Goal: Leave review/rating

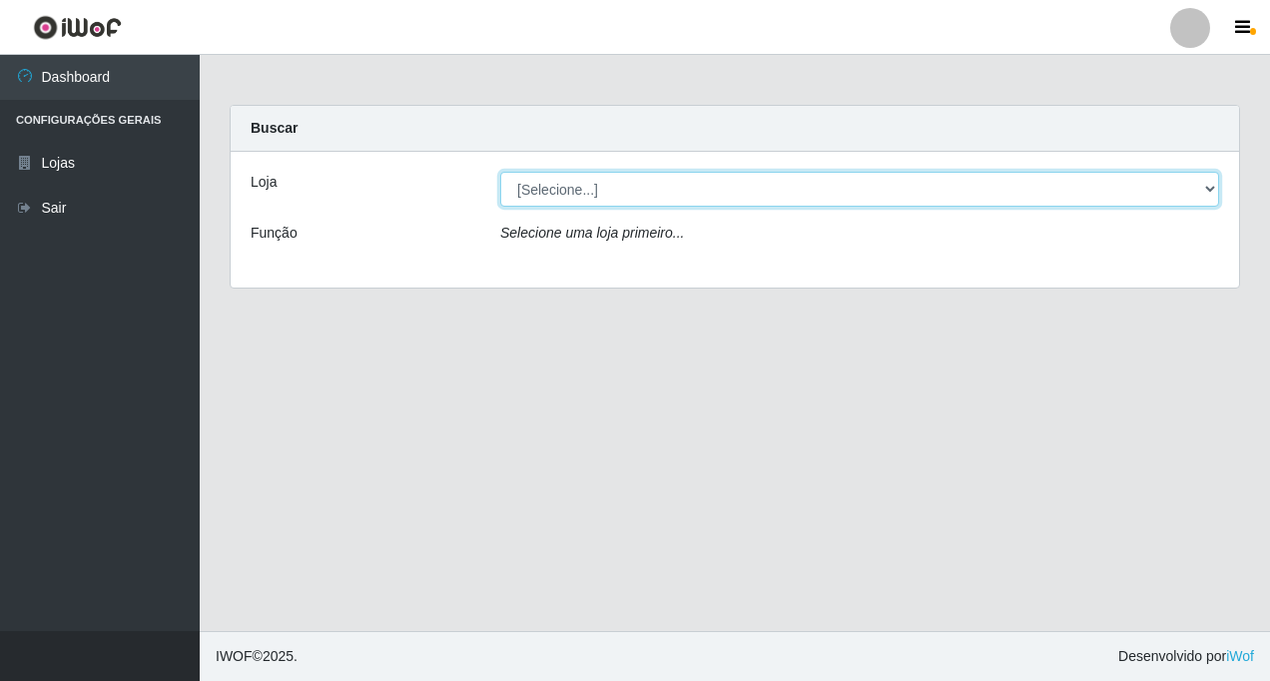
click at [1214, 187] on select "[Selecione...] Rede Fácil Construção" at bounding box center [859, 189] width 719 height 35
select select "318"
click at [500, 172] on select "[Selecione...] Rede Fácil Construção" at bounding box center [859, 189] width 719 height 35
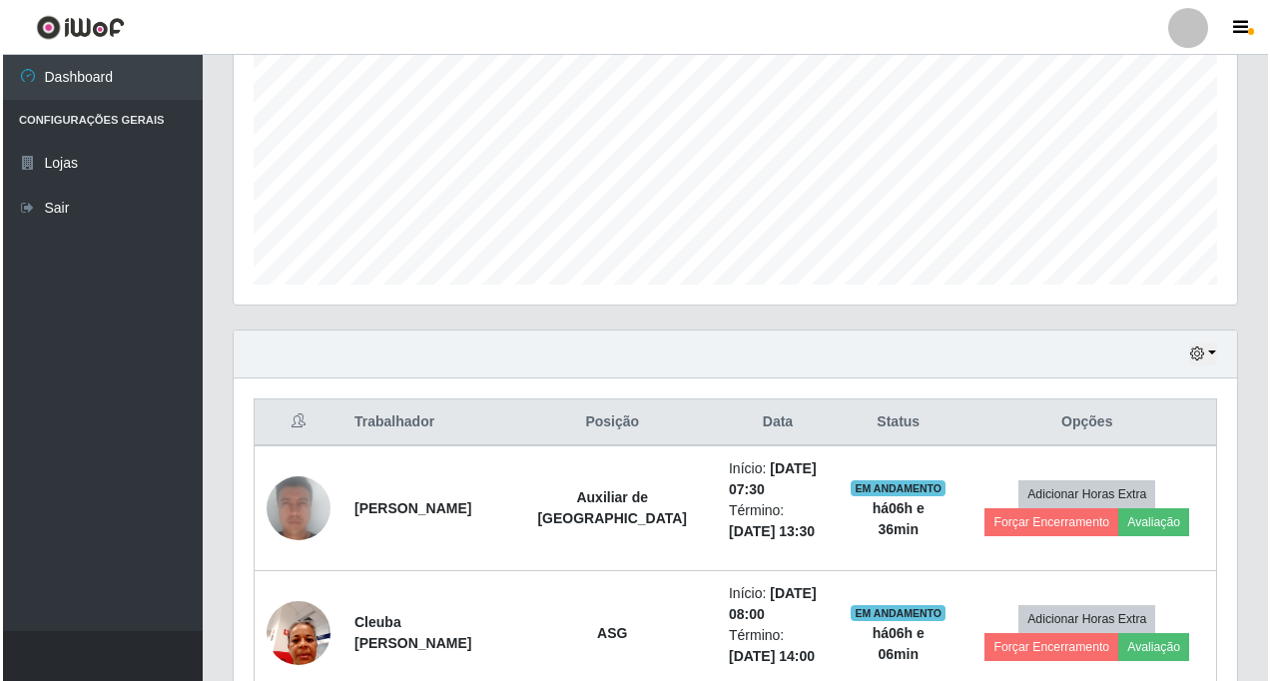
scroll to position [539, 0]
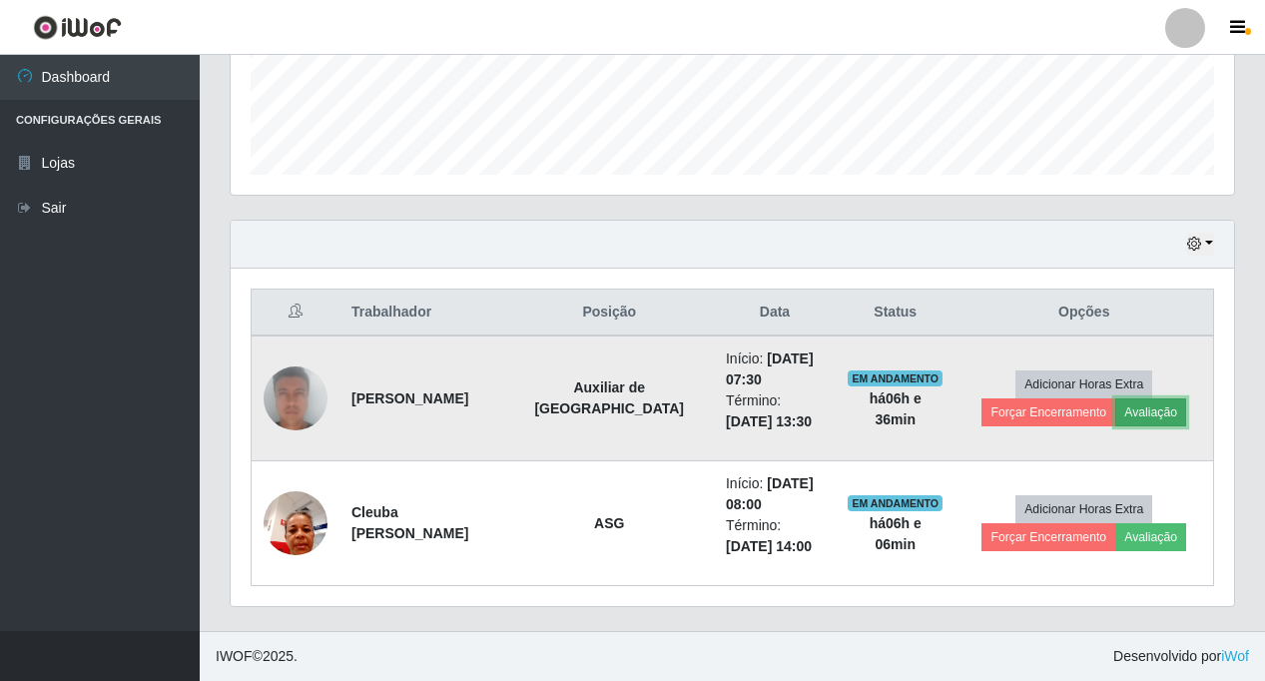
click at [1148, 412] on button "Avaliação" at bounding box center [1150, 412] width 71 height 28
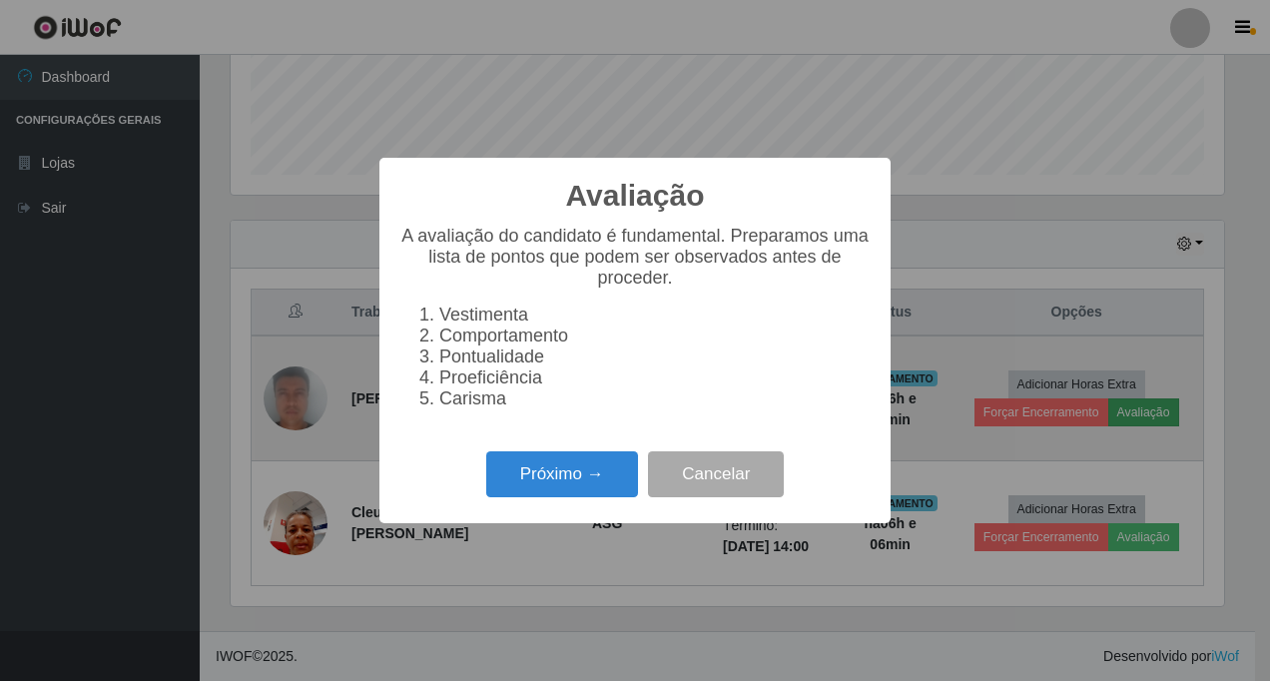
scroll to position [414, 993]
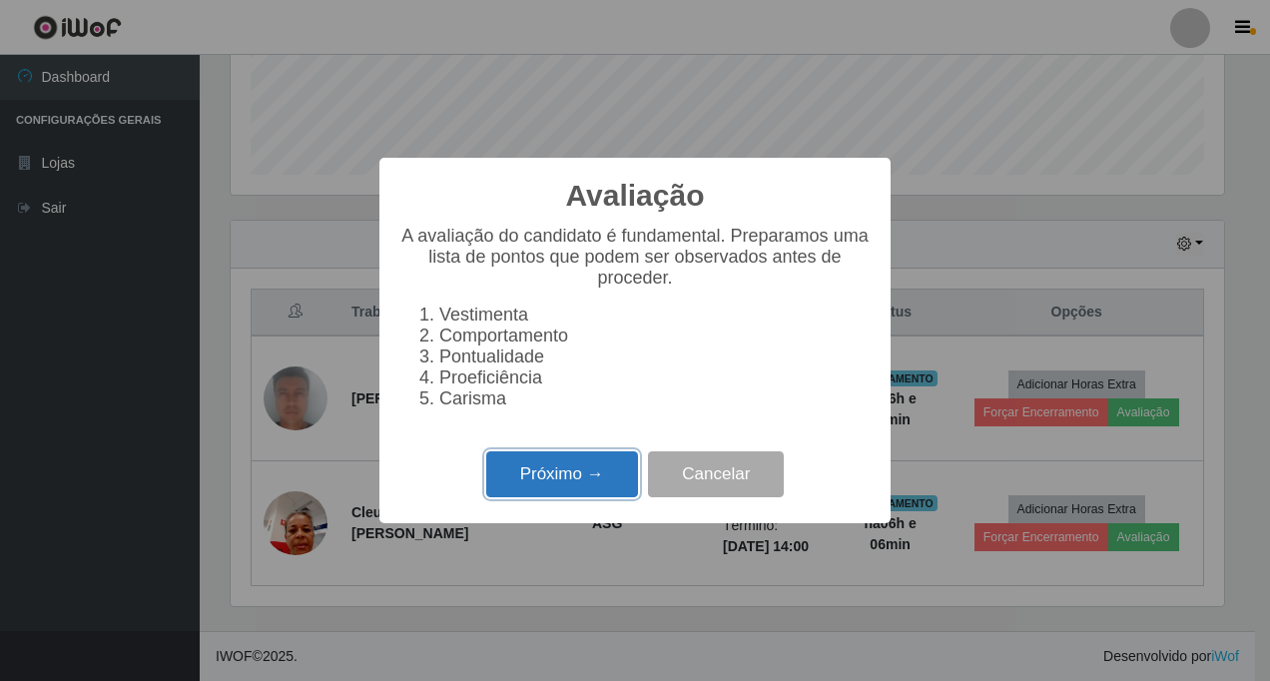
click at [564, 474] on button "Próximo →" at bounding box center [562, 474] width 152 height 47
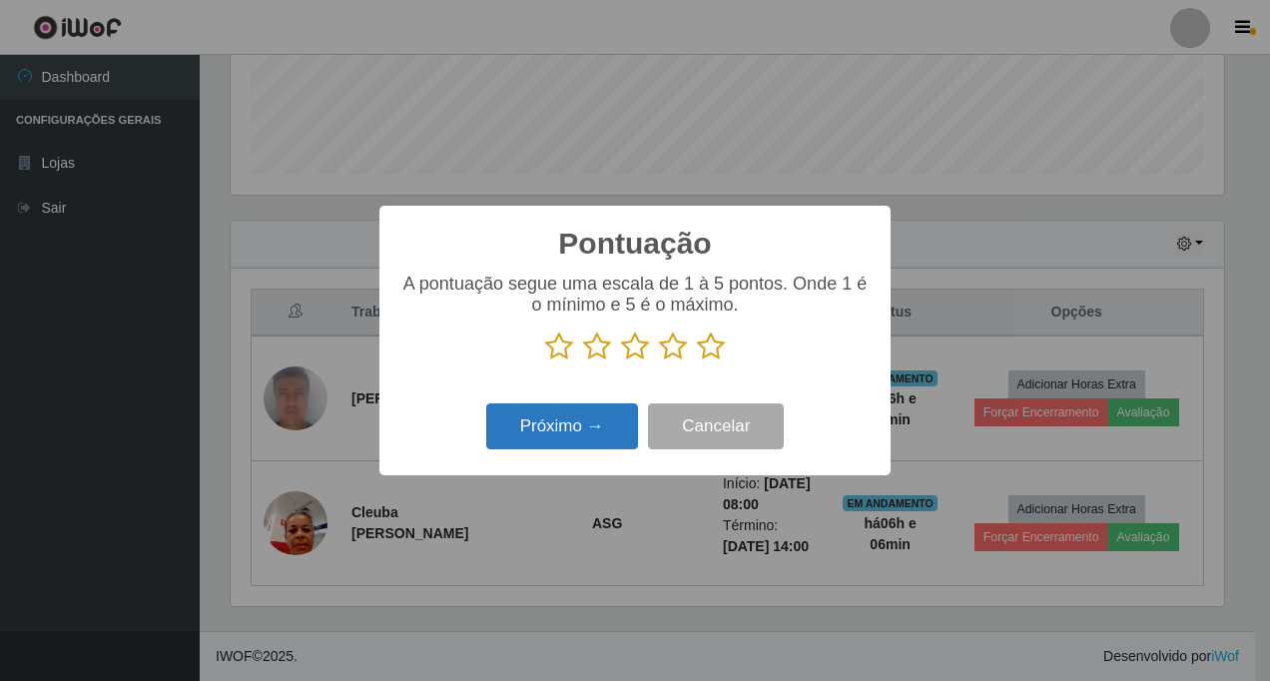
scroll to position [998072, 997493]
click at [707, 349] on icon at bounding box center [711, 346] width 28 height 30
click at [697, 361] on input "radio" at bounding box center [697, 361] width 0 height 0
click at [592, 428] on button "Próximo →" at bounding box center [562, 426] width 152 height 47
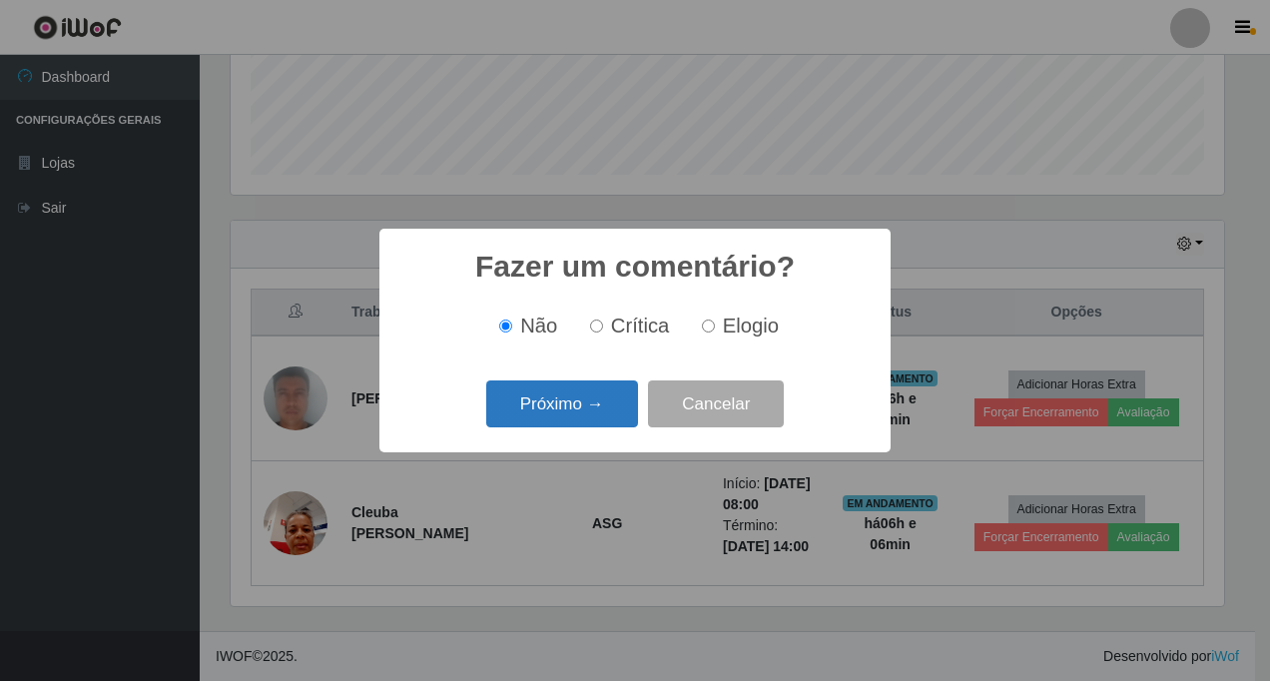
click at [553, 408] on button "Próximo →" at bounding box center [562, 403] width 152 height 47
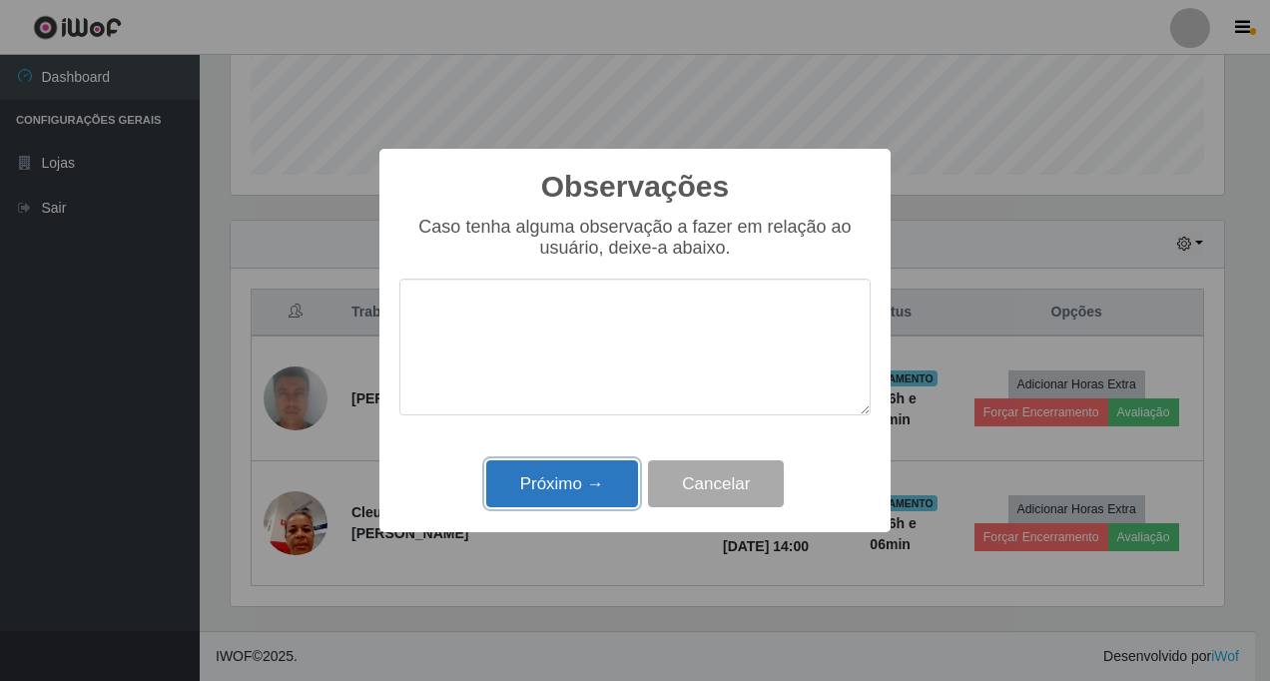
click at [600, 482] on button "Próximo →" at bounding box center [562, 483] width 152 height 47
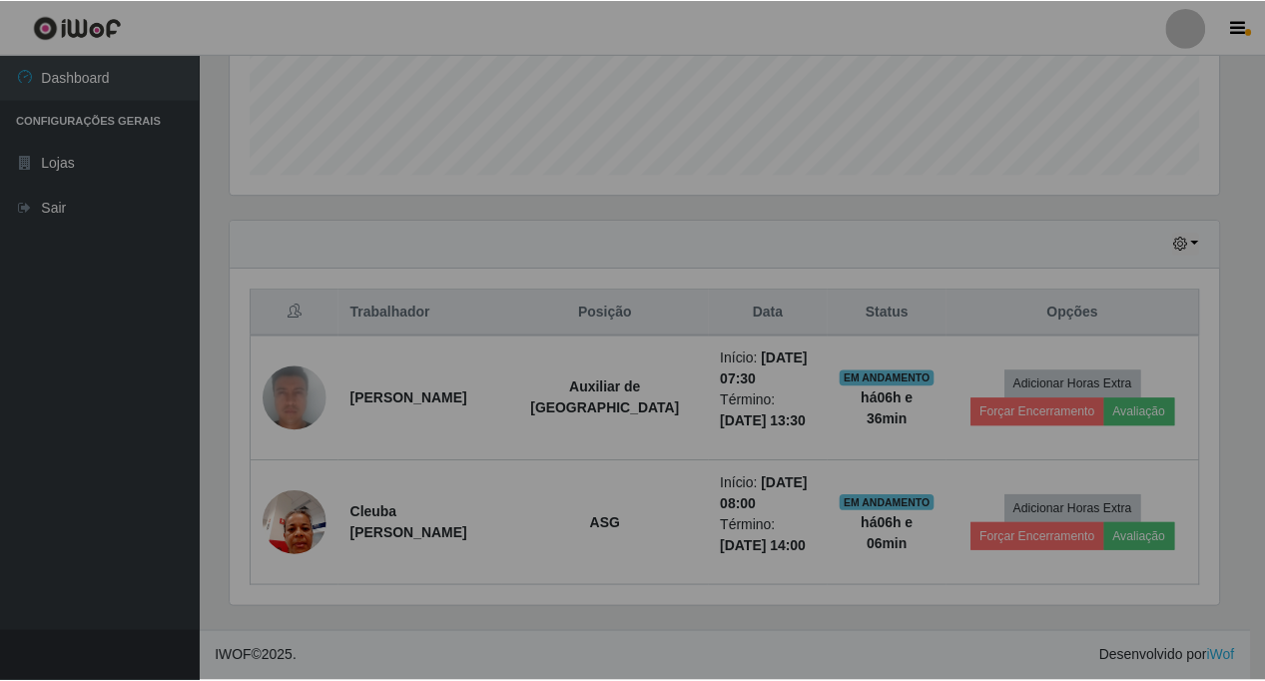
scroll to position [414, 1003]
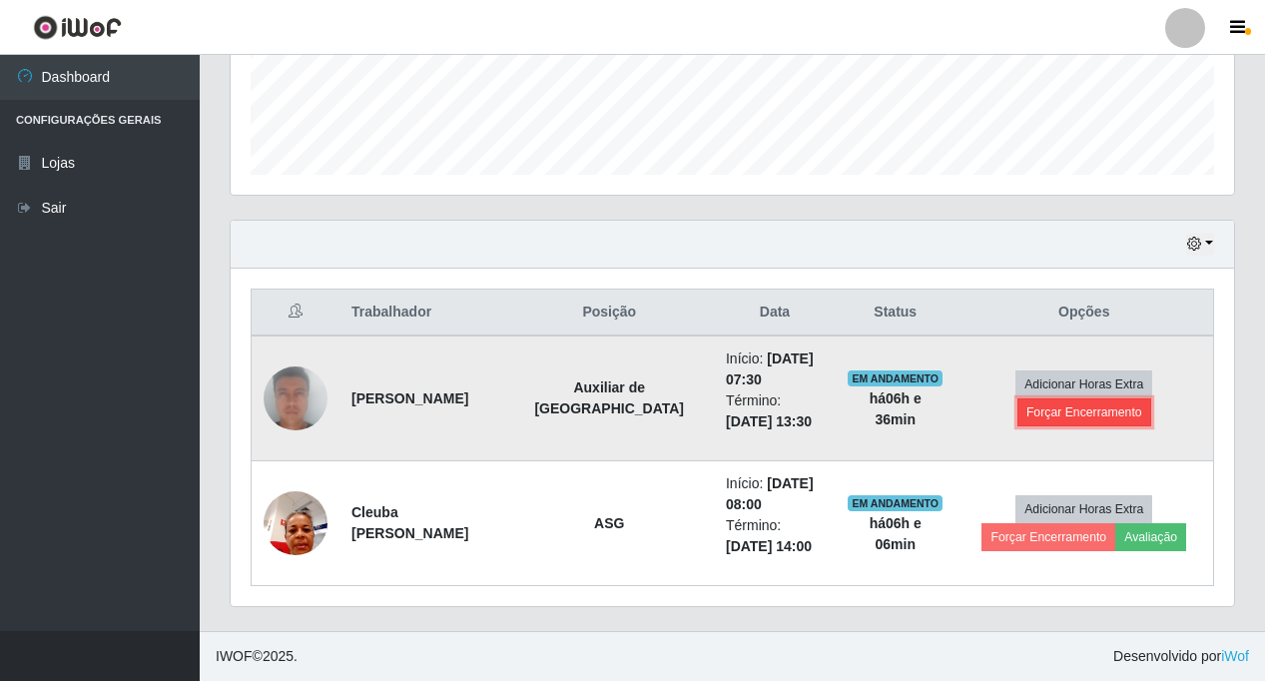
click at [1088, 409] on button "Forçar Encerramento" at bounding box center [1084, 412] width 134 height 28
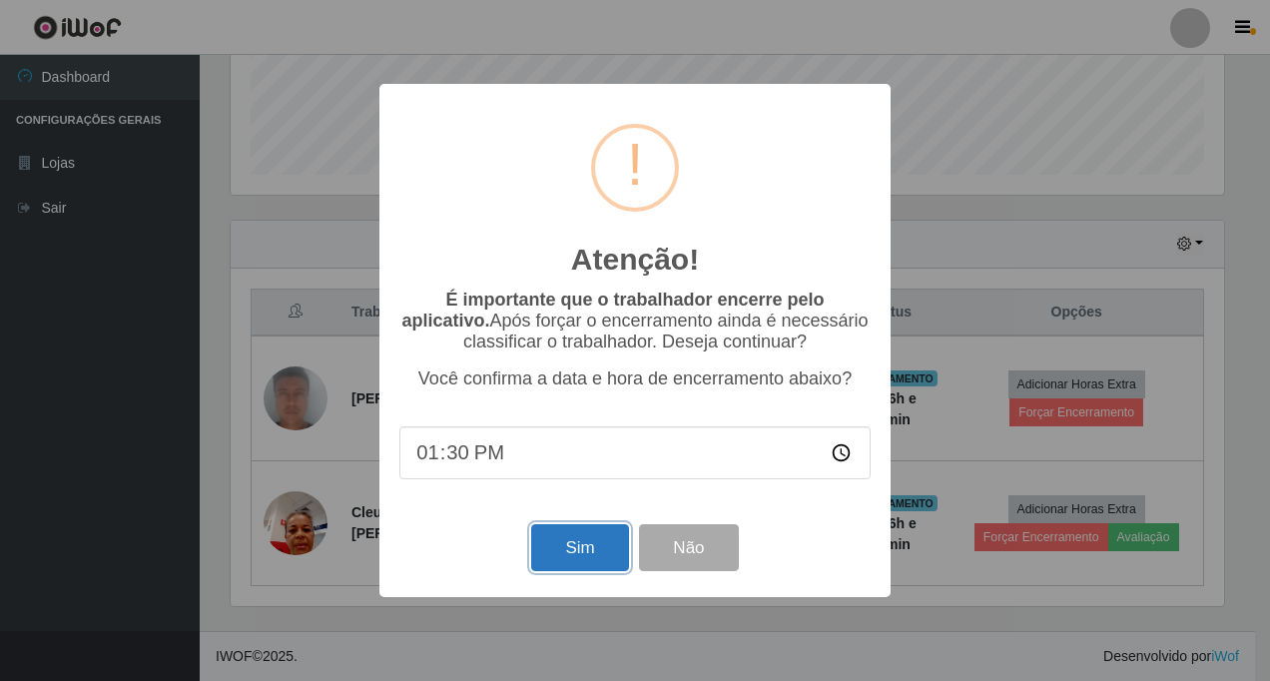
click at [573, 556] on button "Sim" at bounding box center [579, 547] width 97 height 47
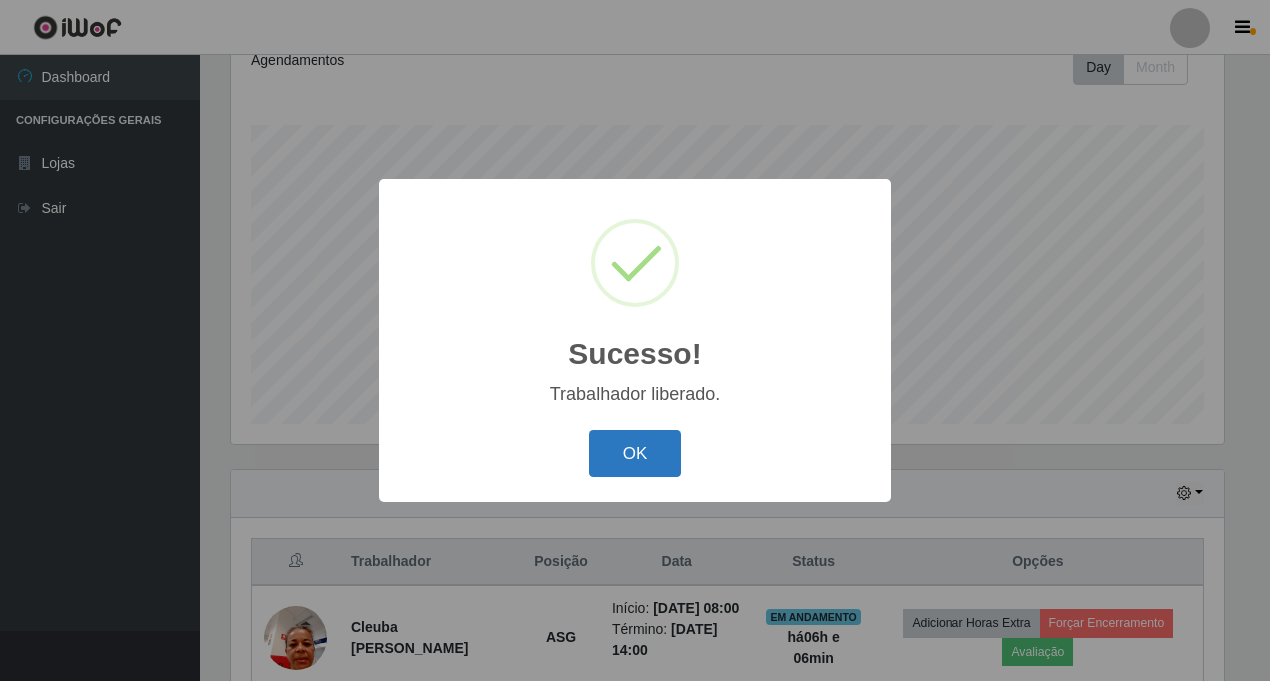
click at [625, 456] on button "OK" at bounding box center [635, 453] width 93 height 47
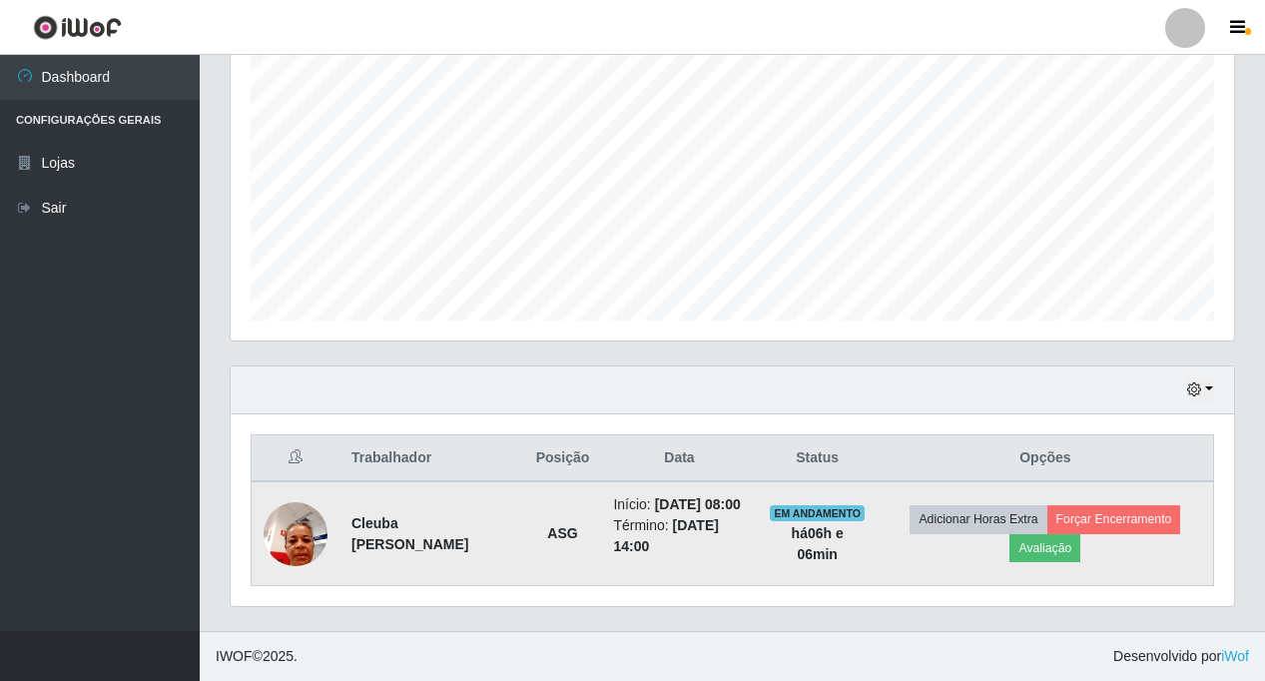
scroll to position [414, 0]
click at [1066, 542] on button "Avaliação" at bounding box center [1044, 548] width 71 height 28
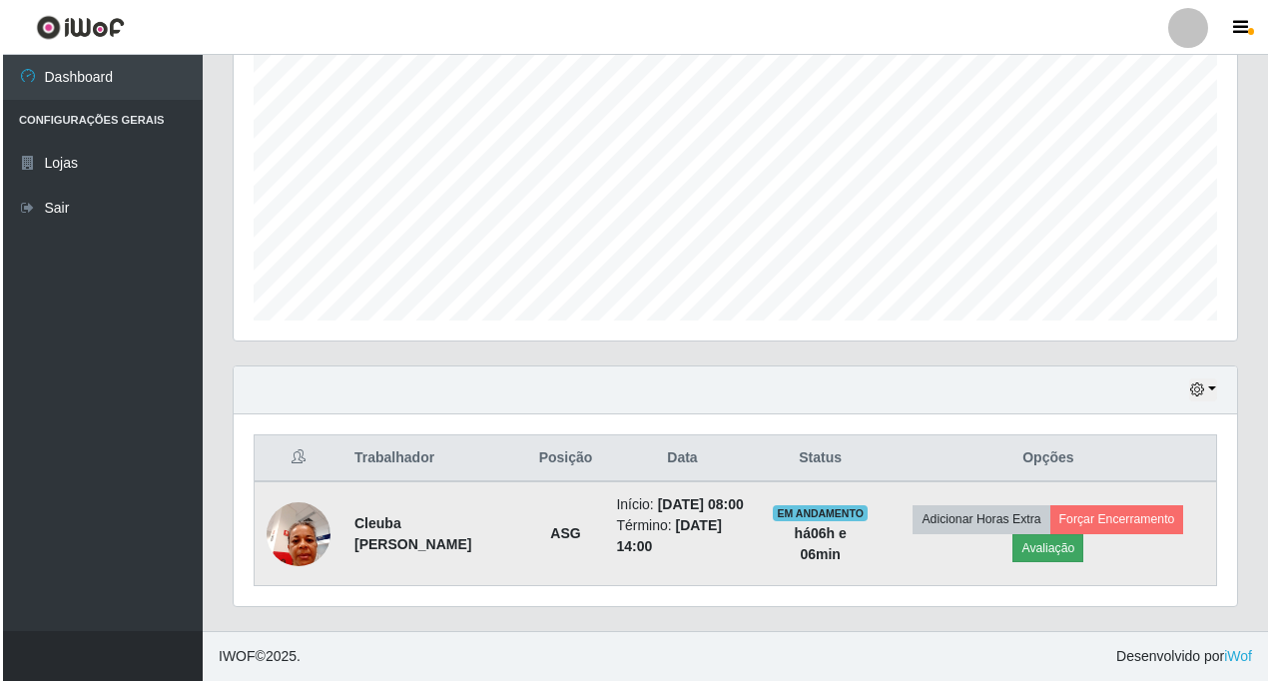
scroll to position [414, 993]
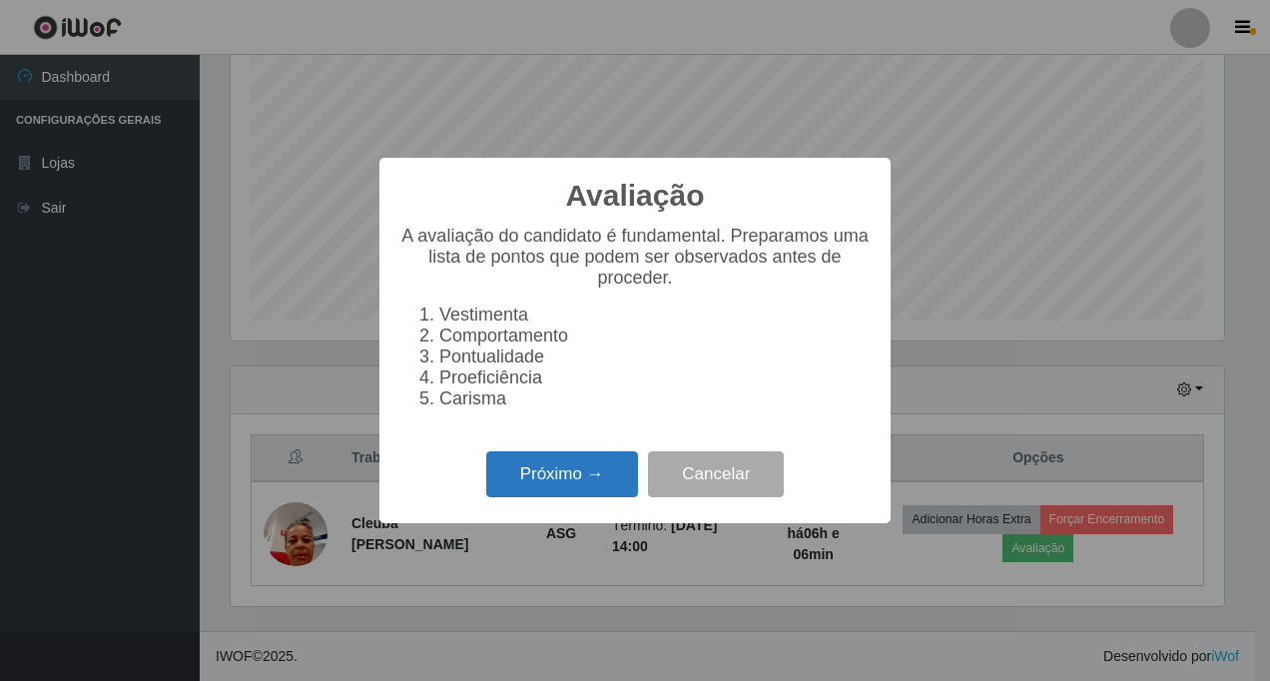
click at [537, 483] on button "Próximo →" at bounding box center [562, 474] width 152 height 47
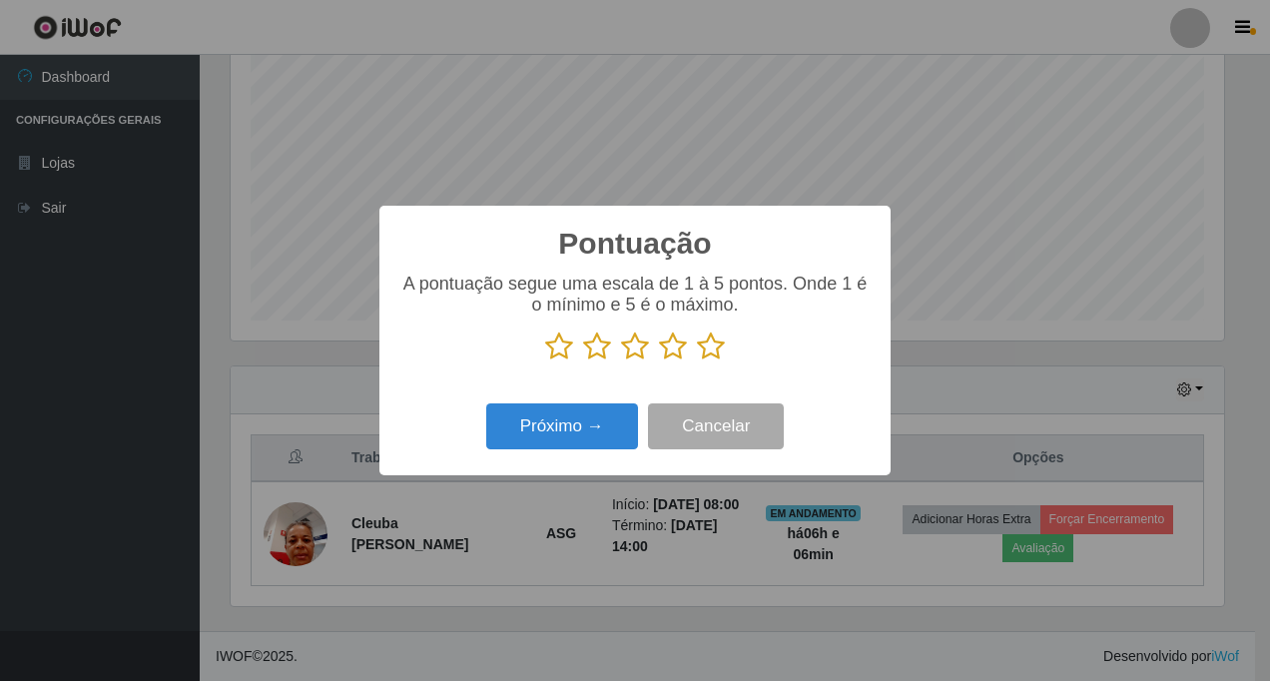
scroll to position [998072, 997493]
click at [672, 352] on icon at bounding box center [673, 346] width 28 height 30
click at [659, 361] on input "radio" at bounding box center [659, 361] width 0 height 0
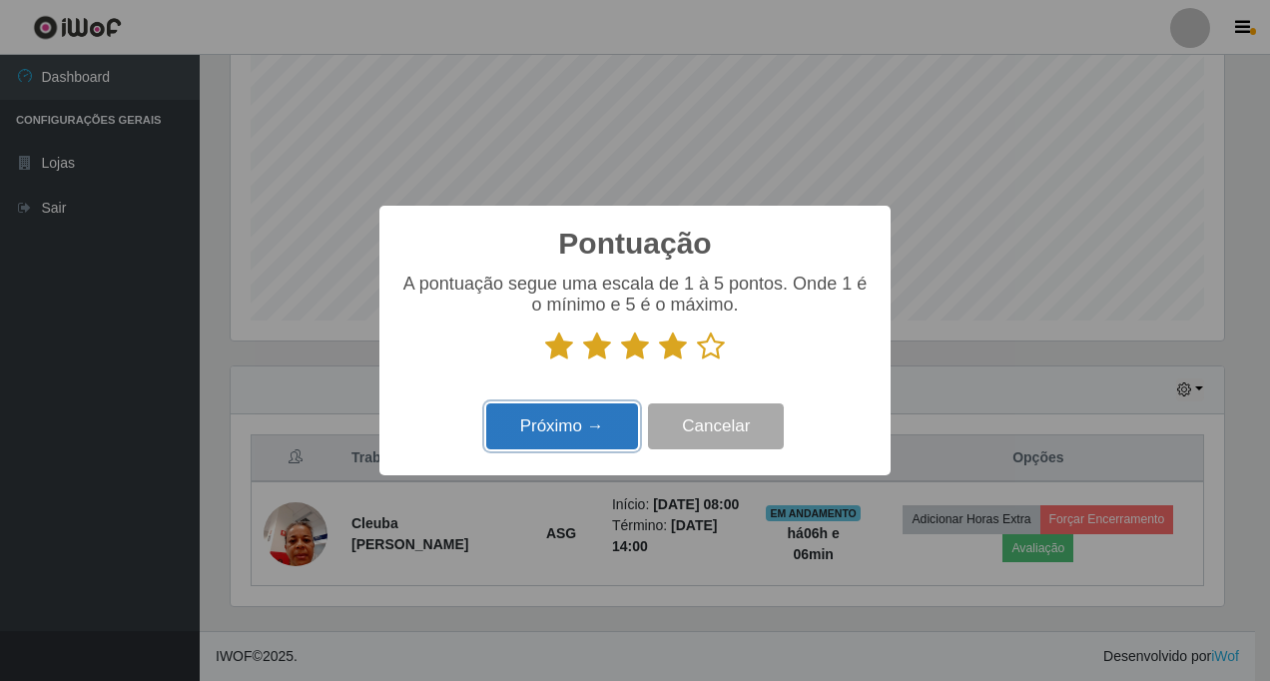
click at [571, 432] on button "Próximo →" at bounding box center [562, 426] width 152 height 47
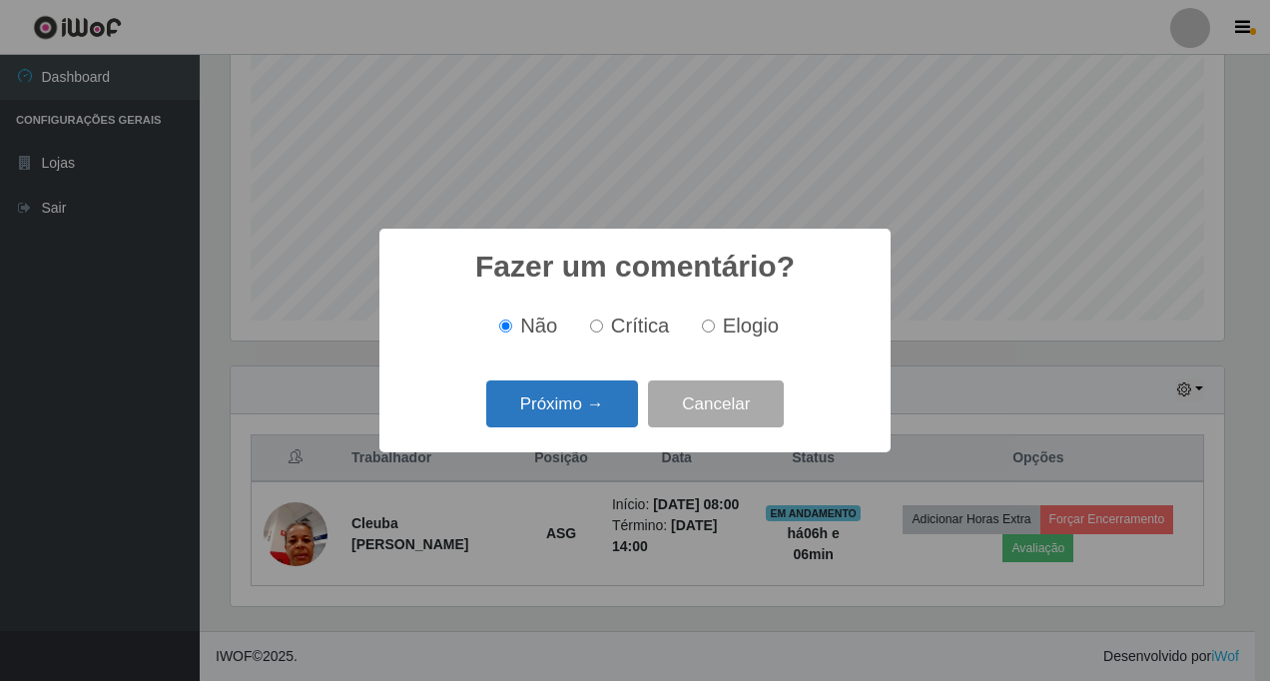
click at [557, 404] on button "Próximo →" at bounding box center [562, 403] width 152 height 47
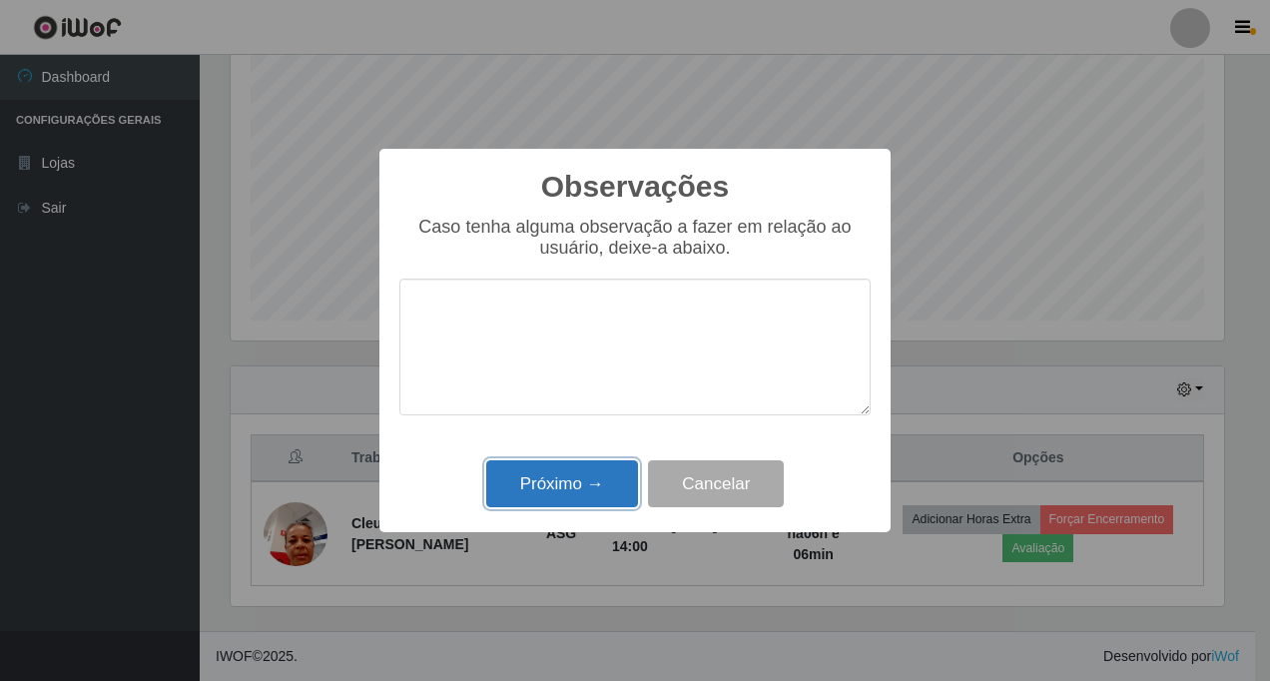
click at [579, 493] on button "Próximo →" at bounding box center [562, 483] width 152 height 47
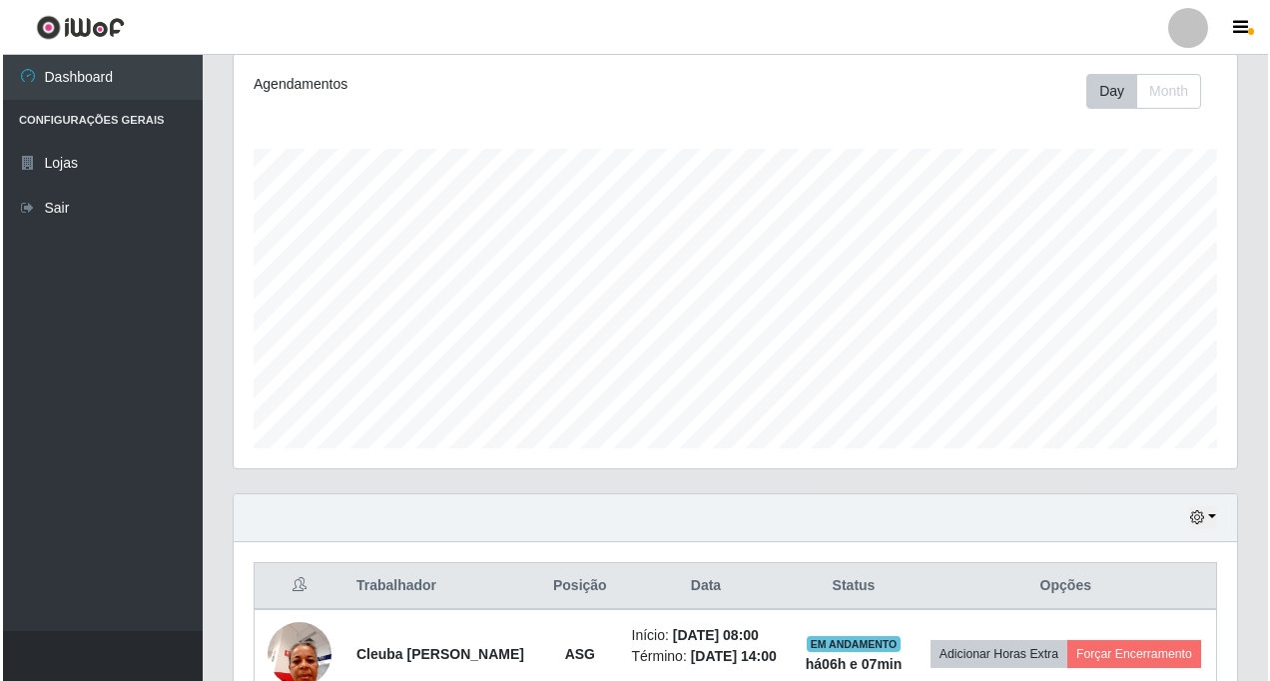
scroll to position [393, 0]
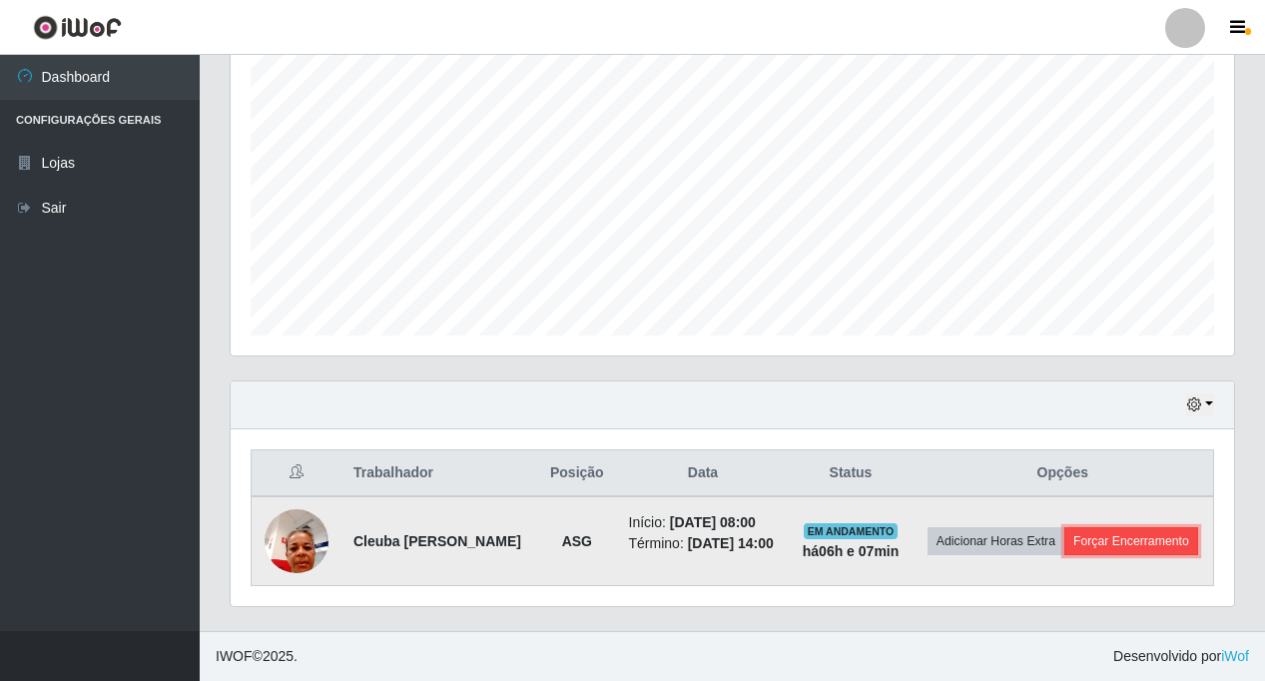
click at [1074, 548] on button "Forçar Encerramento" at bounding box center [1131, 541] width 134 height 28
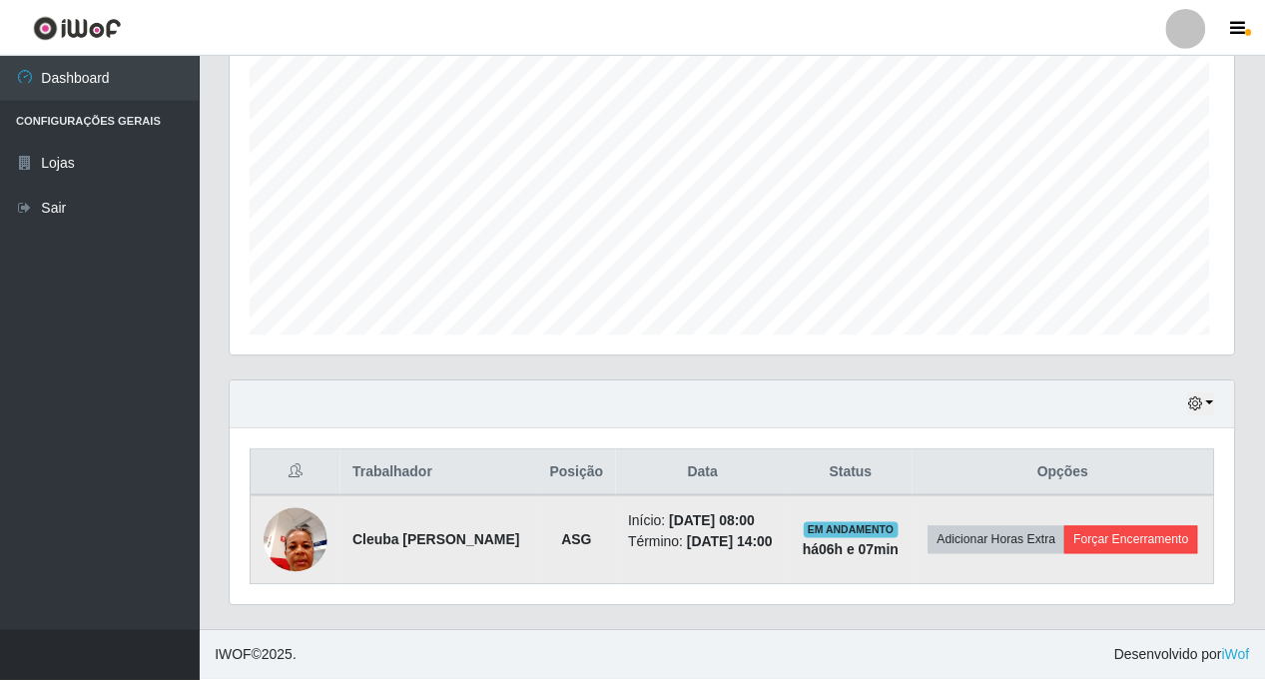
scroll to position [414, 993]
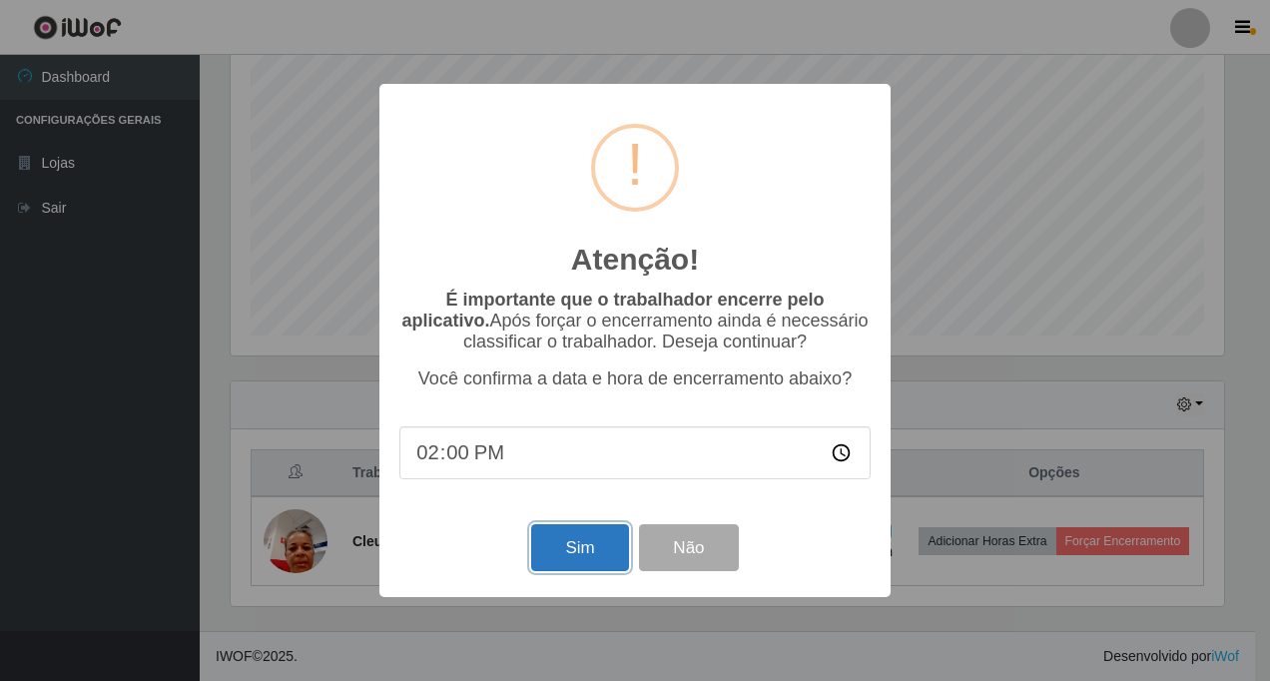
click at [593, 543] on button "Sim" at bounding box center [579, 547] width 97 height 47
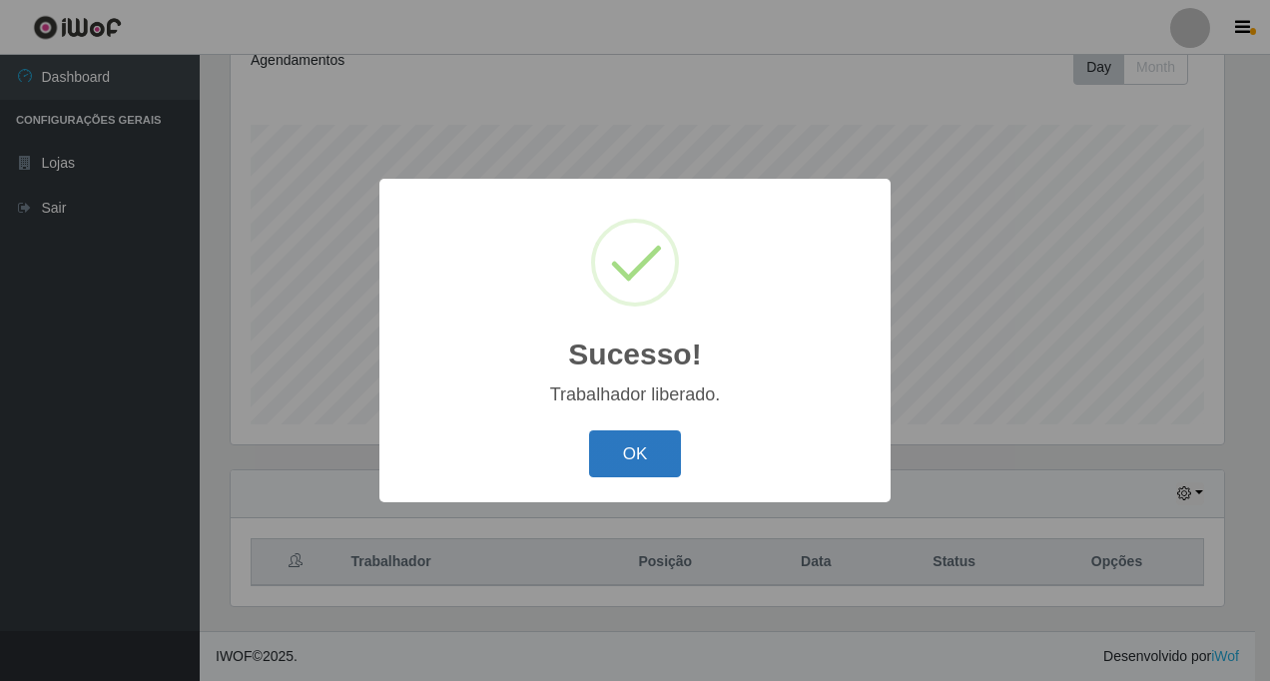
click at [653, 458] on button "OK" at bounding box center [635, 453] width 93 height 47
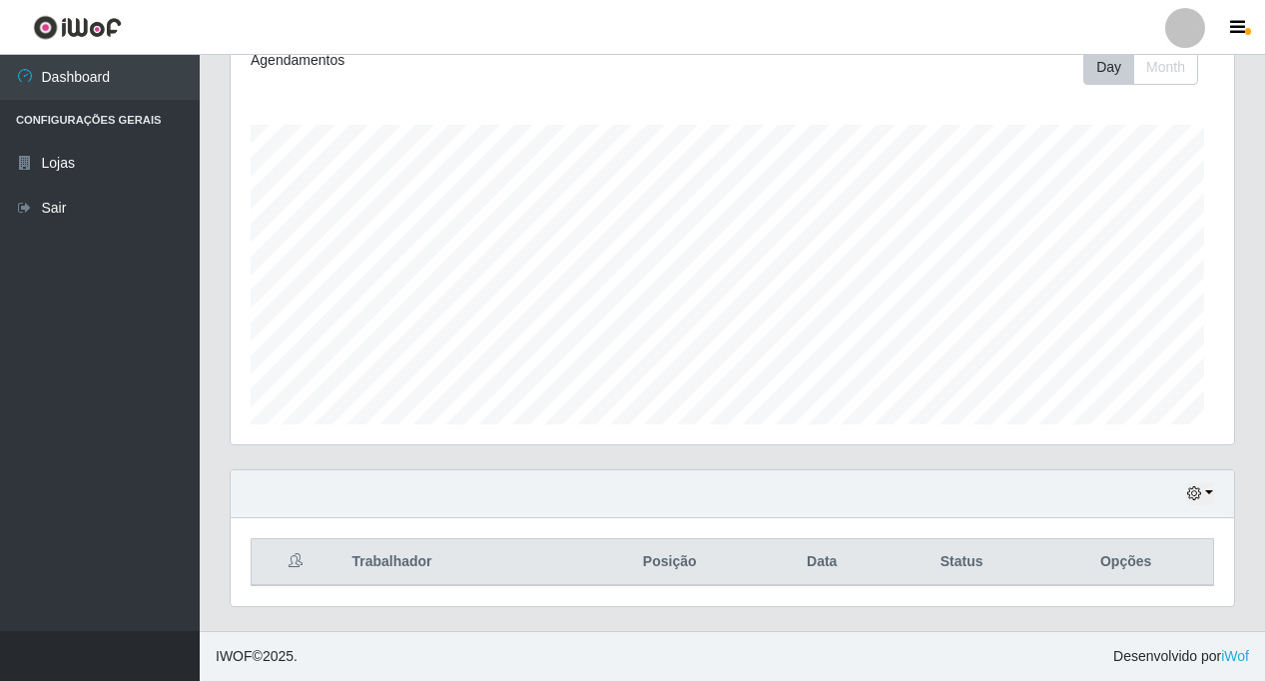
scroll to position [414, 1003]
